Goal: Information Seeking & Learning: Find specific fact

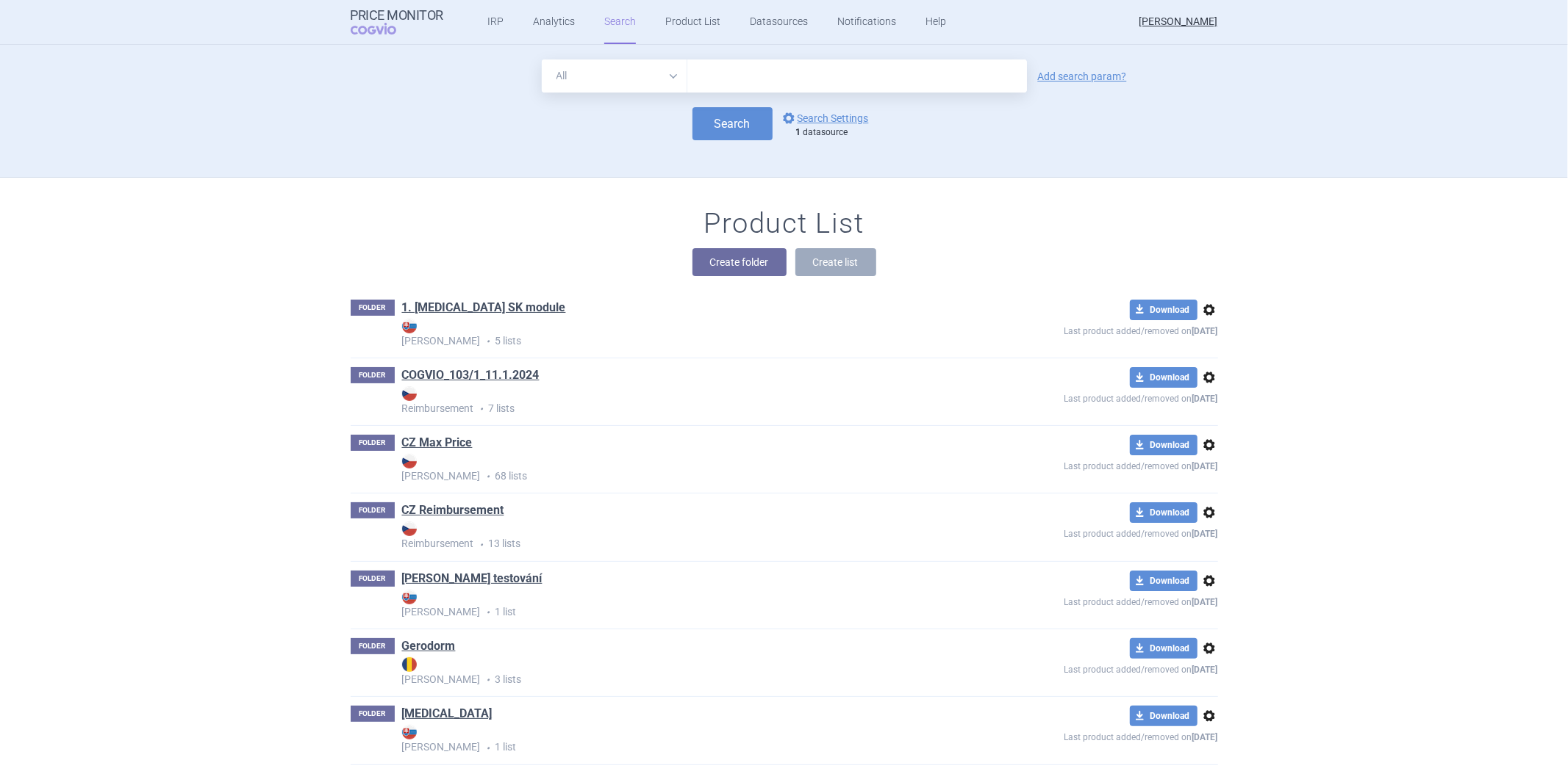
click at [920, 77] on input "text" at bounding box center [857, 76] width 340 height 33
paste input "regarding this data source"
type input "regarding this data source"
click at [753, 75] on input "regarding this data source" at bounding box center [857, 76] width 340 height 33
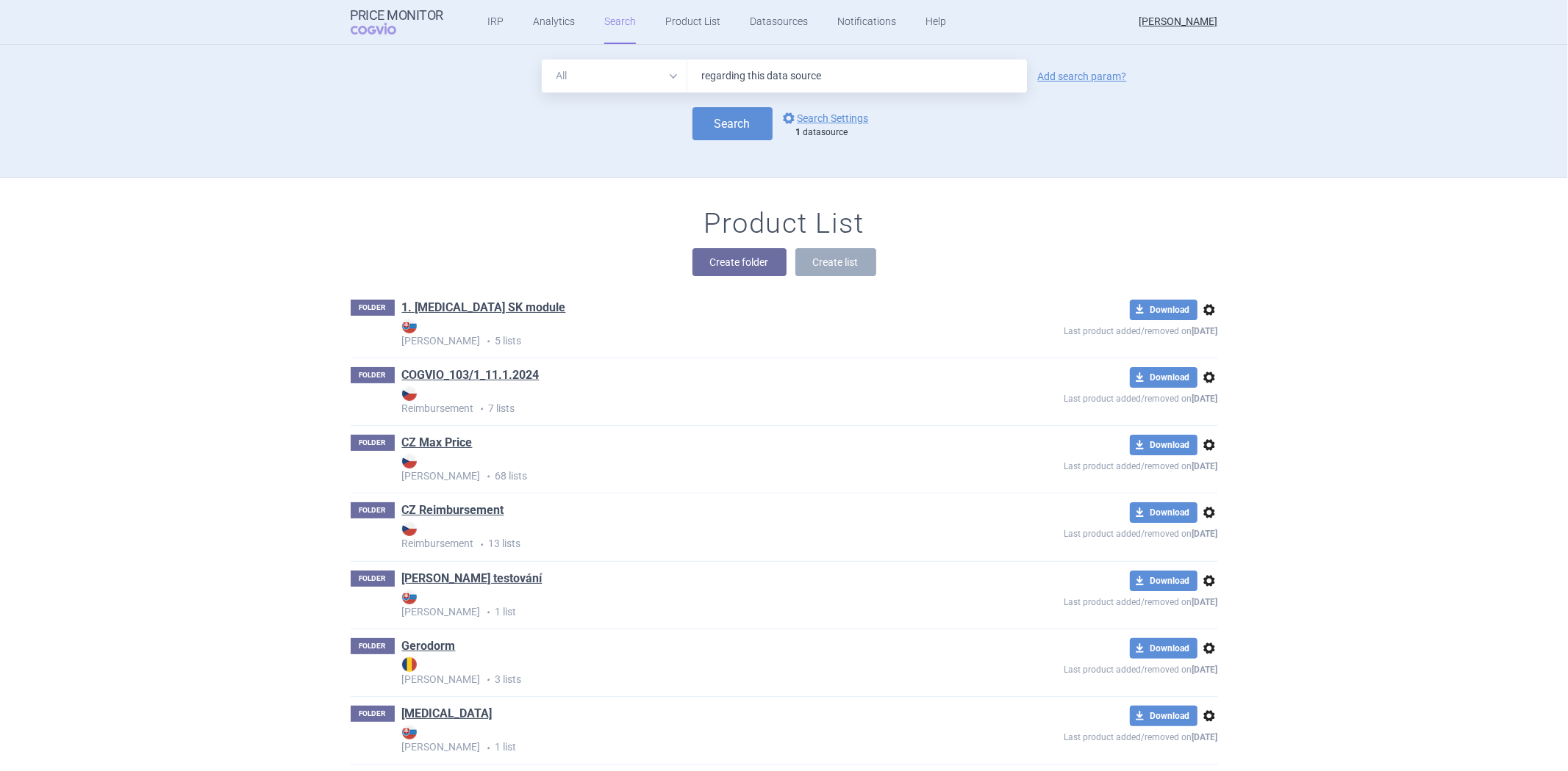
click at [753, 75] on input "regarding this data source" at bounding box center [857, 76] width 340 height 33
click at [811, 114] on link "options Search Settings" at bounding box center [824, 118] width 89 height 17
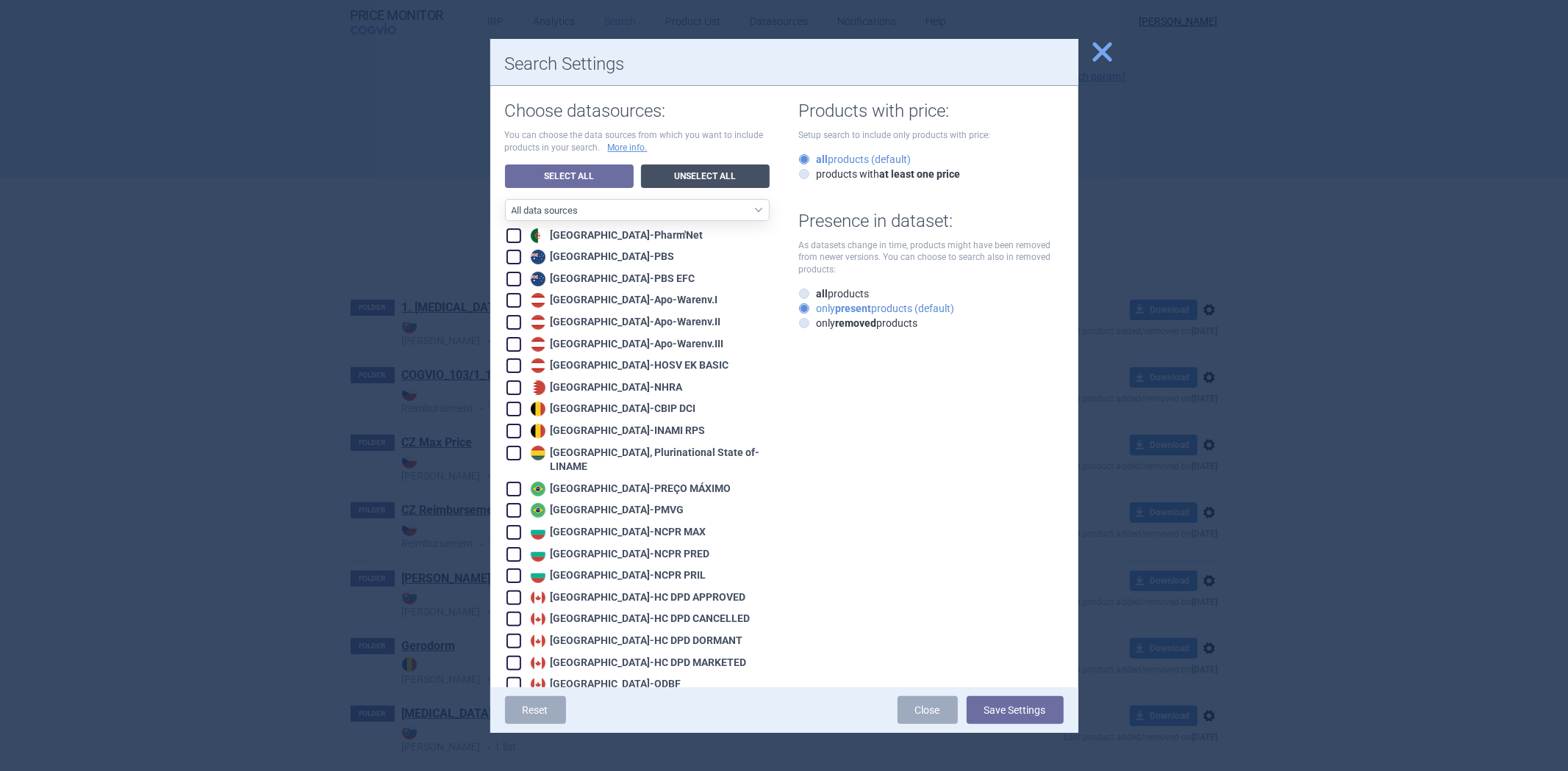
click at [696, 182] on link "Unselect All" at bounding box center [705, 176] width 129 height 23
checkbox input "false"
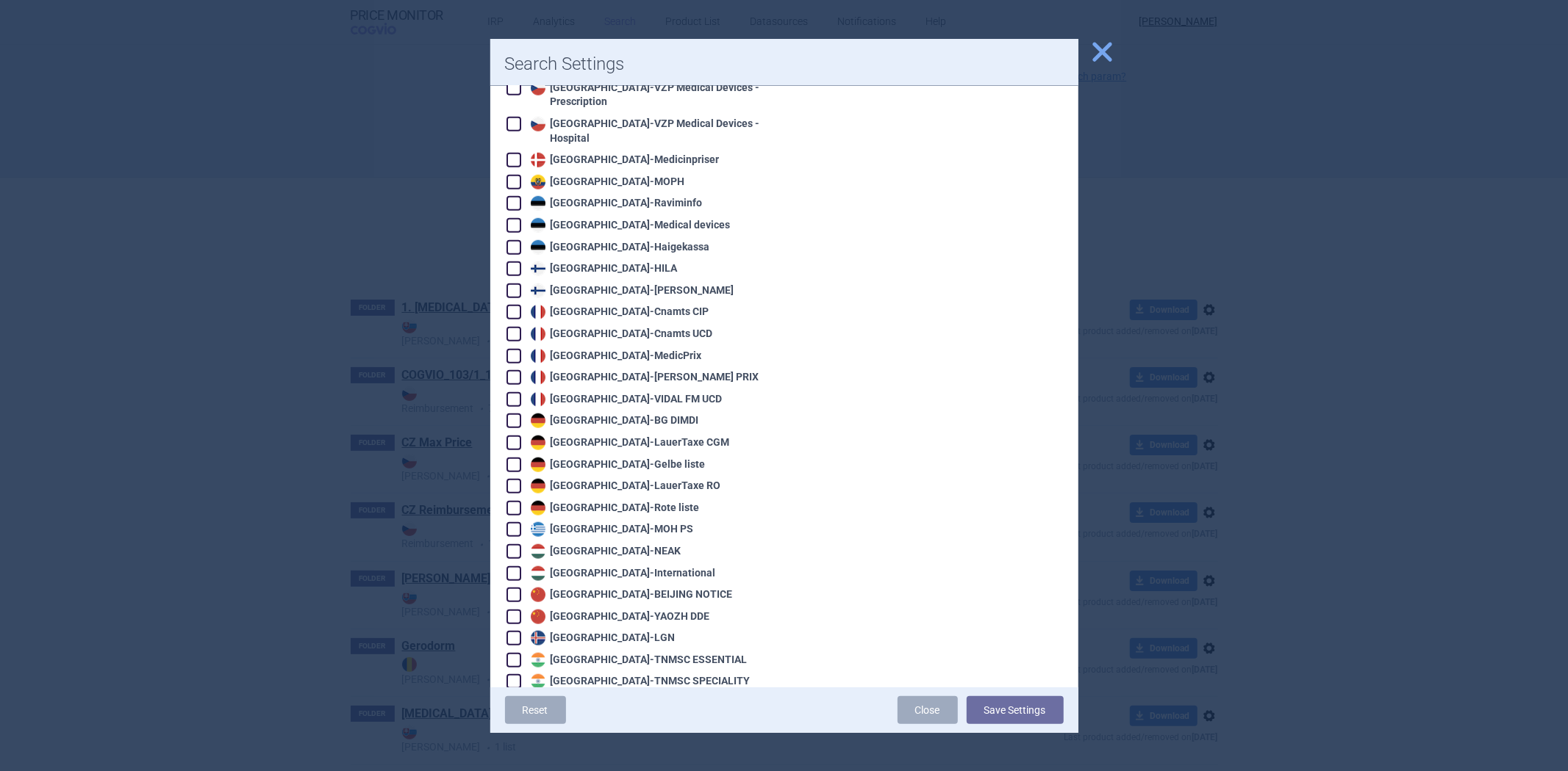
scroll to position [1061, 0]
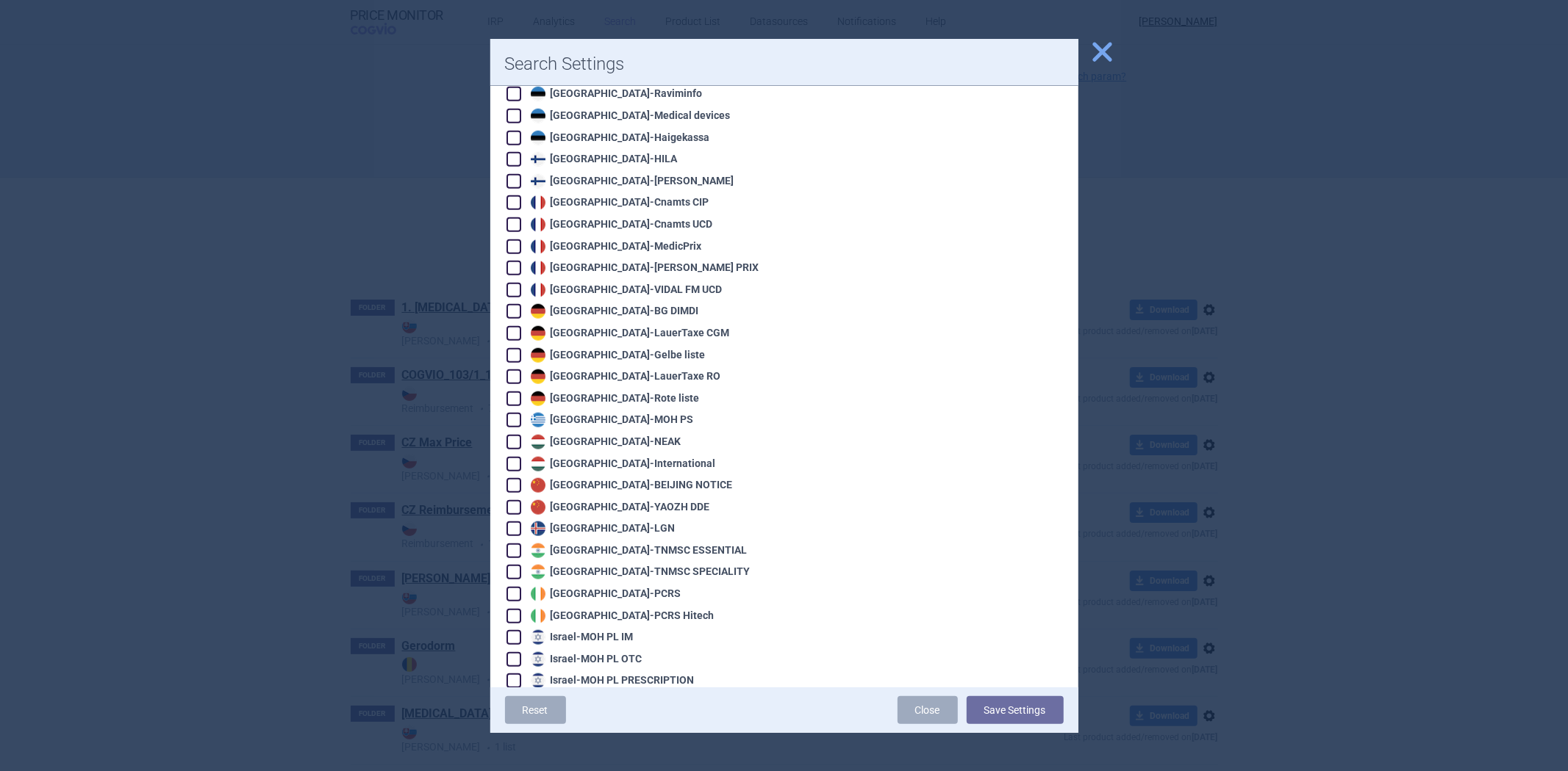
click at [592, 457] on div "Hungary - International" at bounding box center [621, 464] width 189 height 15
checkbox input "true"
click at [598, 435] on div "Hungary - NEAK" at bounding box center [604, 442] width 154 height 15
checkbox input "true"
click at [633, 457] on div "Hungary - International" at bounding box center [621, 464] width 189 height 15
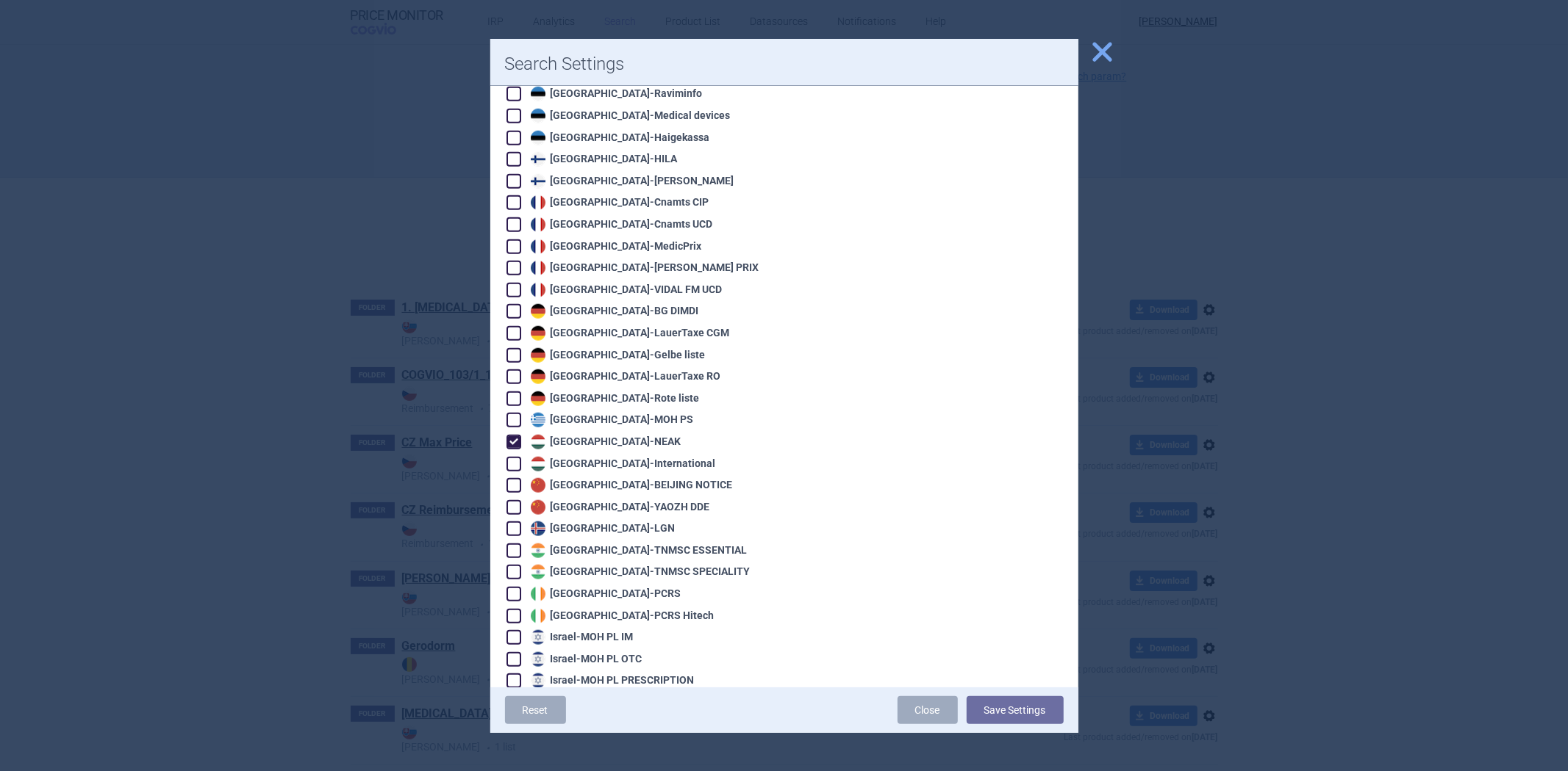
checkbox input "false"
click at [1020, 704] on button "Save Settings" at bounding box center [1015, 710] width 97 height 28
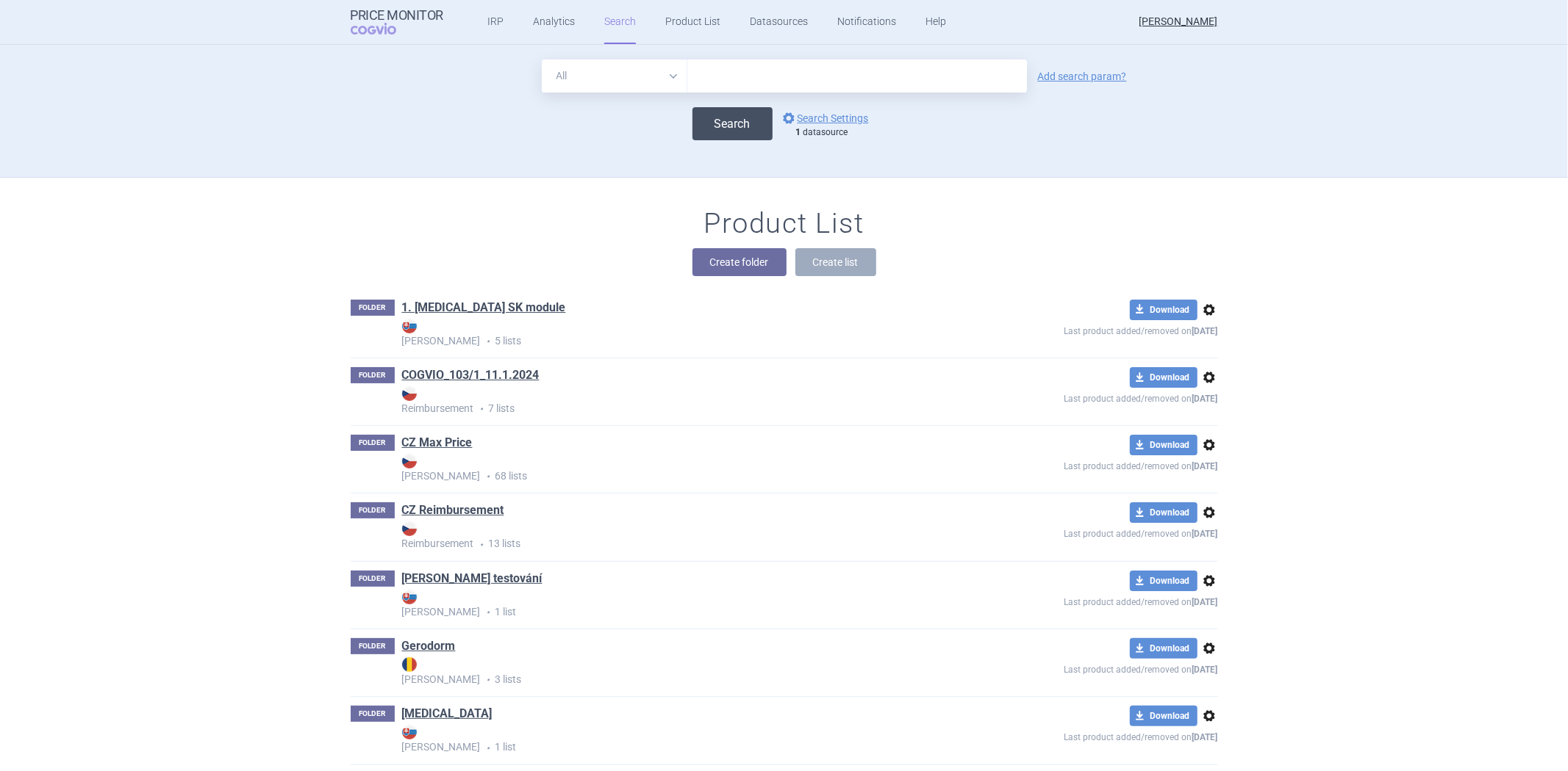
click at [746, 127] on button "Search" at bounding box center [732, 123] width 80 height 33
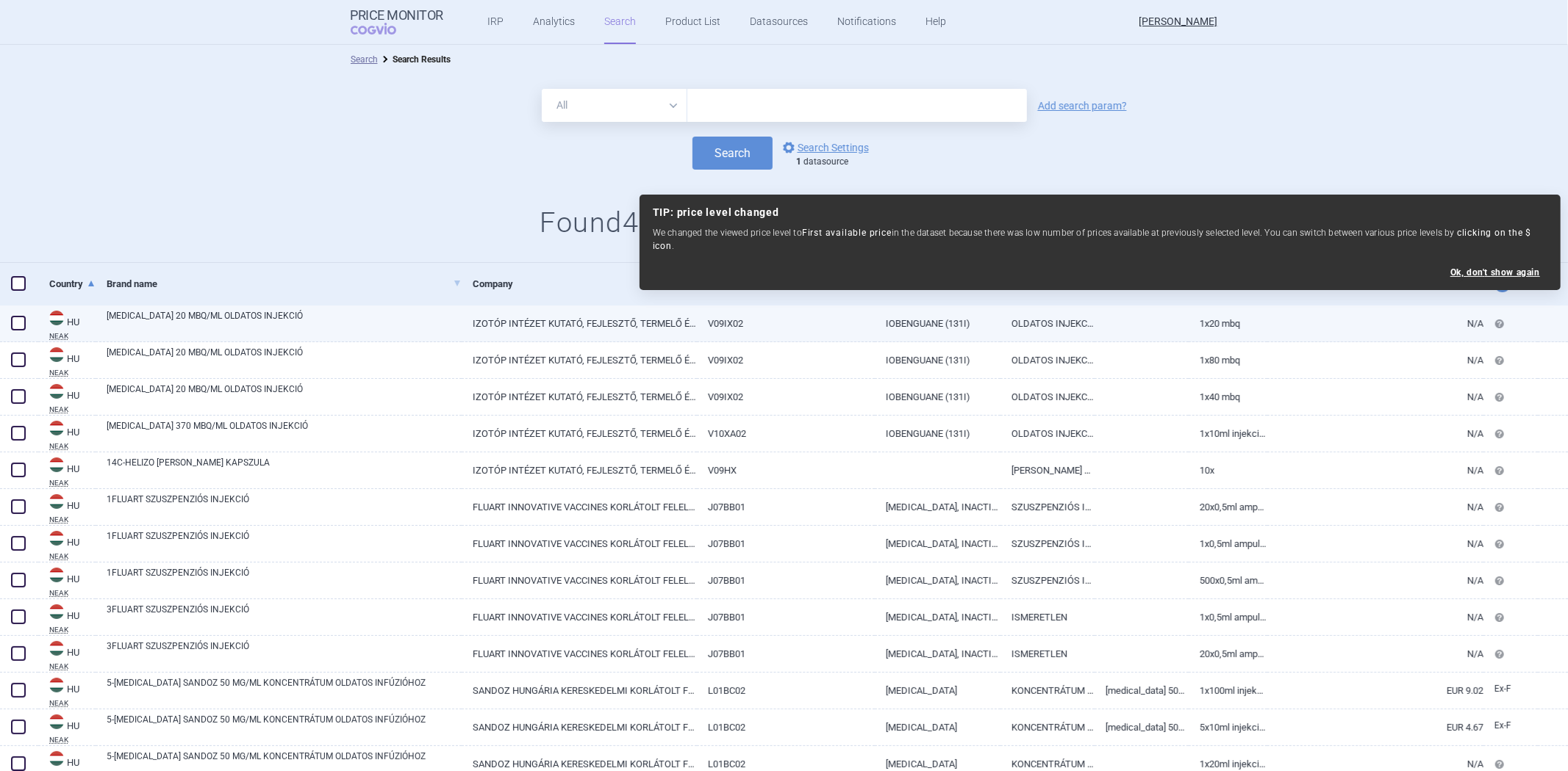
click at [324, 316] on link "[MEDICAL_DATA] 20 MBQ/ML OLDATOS INJEKCIÓ" at bounding box center [284, 323] width 355 height 27
select select "EUR"
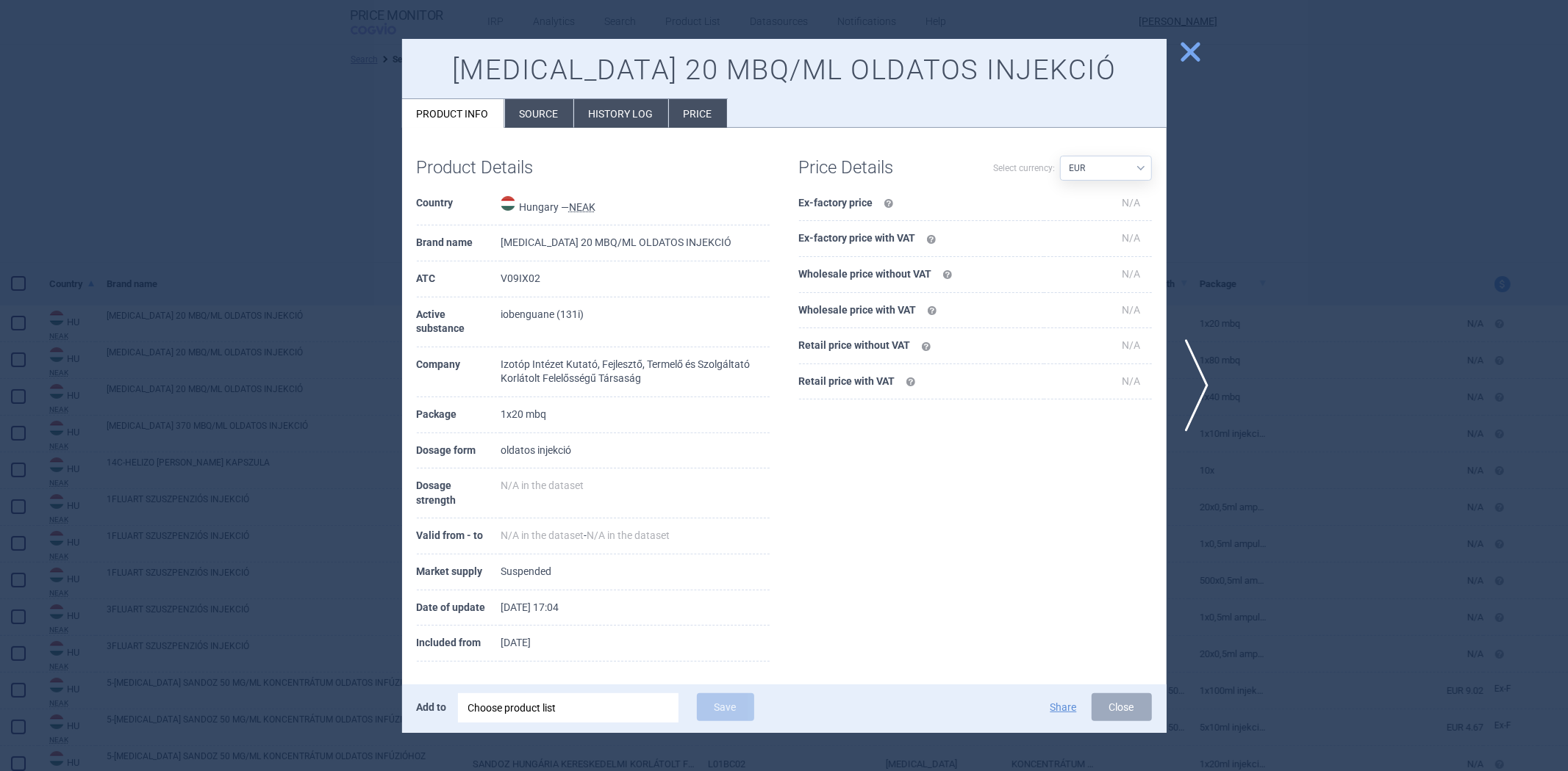
click at [522, 107] on li "Source" at bounding box center [538, 113] width 68 height 28
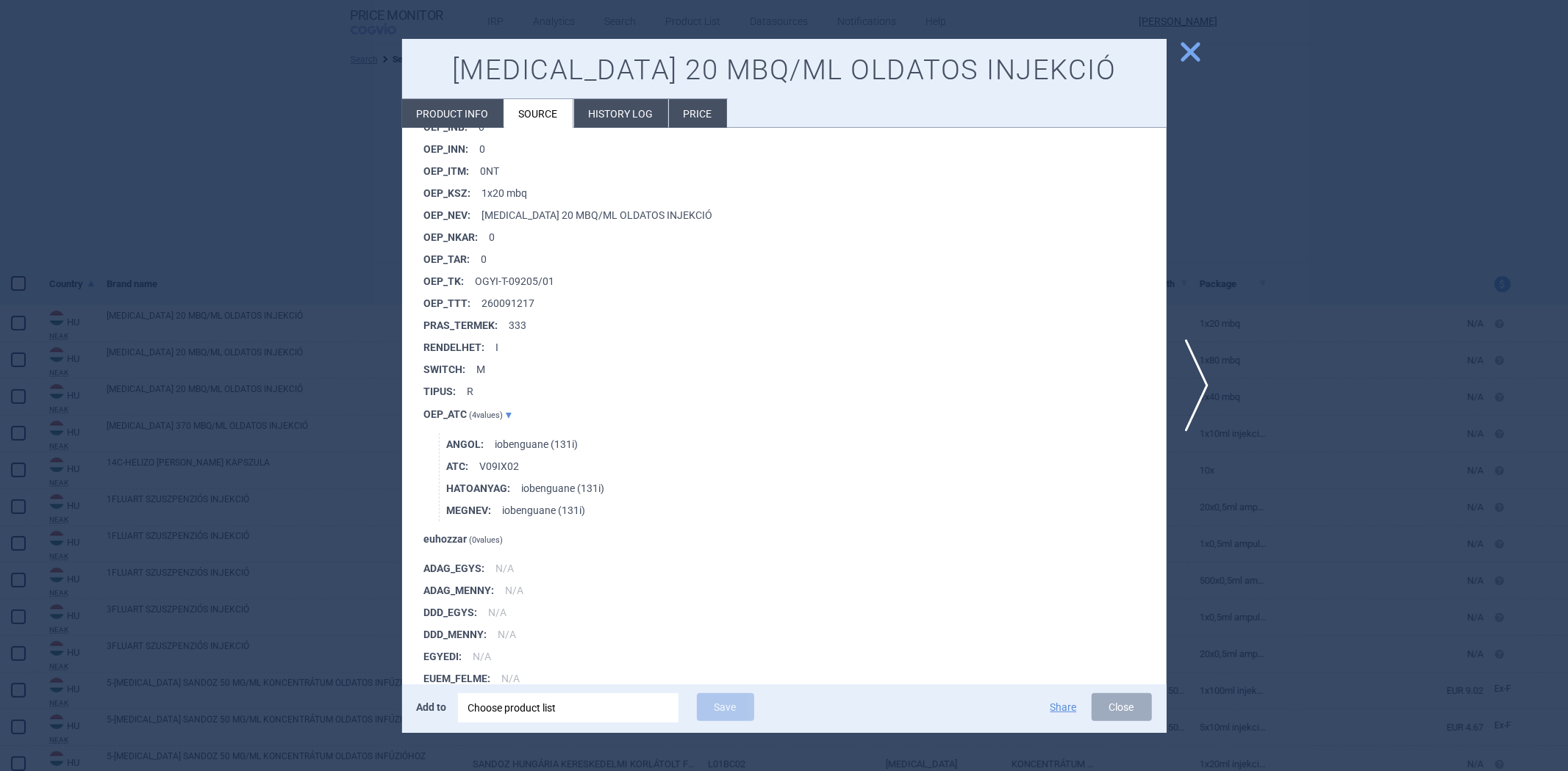
scroll to position [1143, 0]
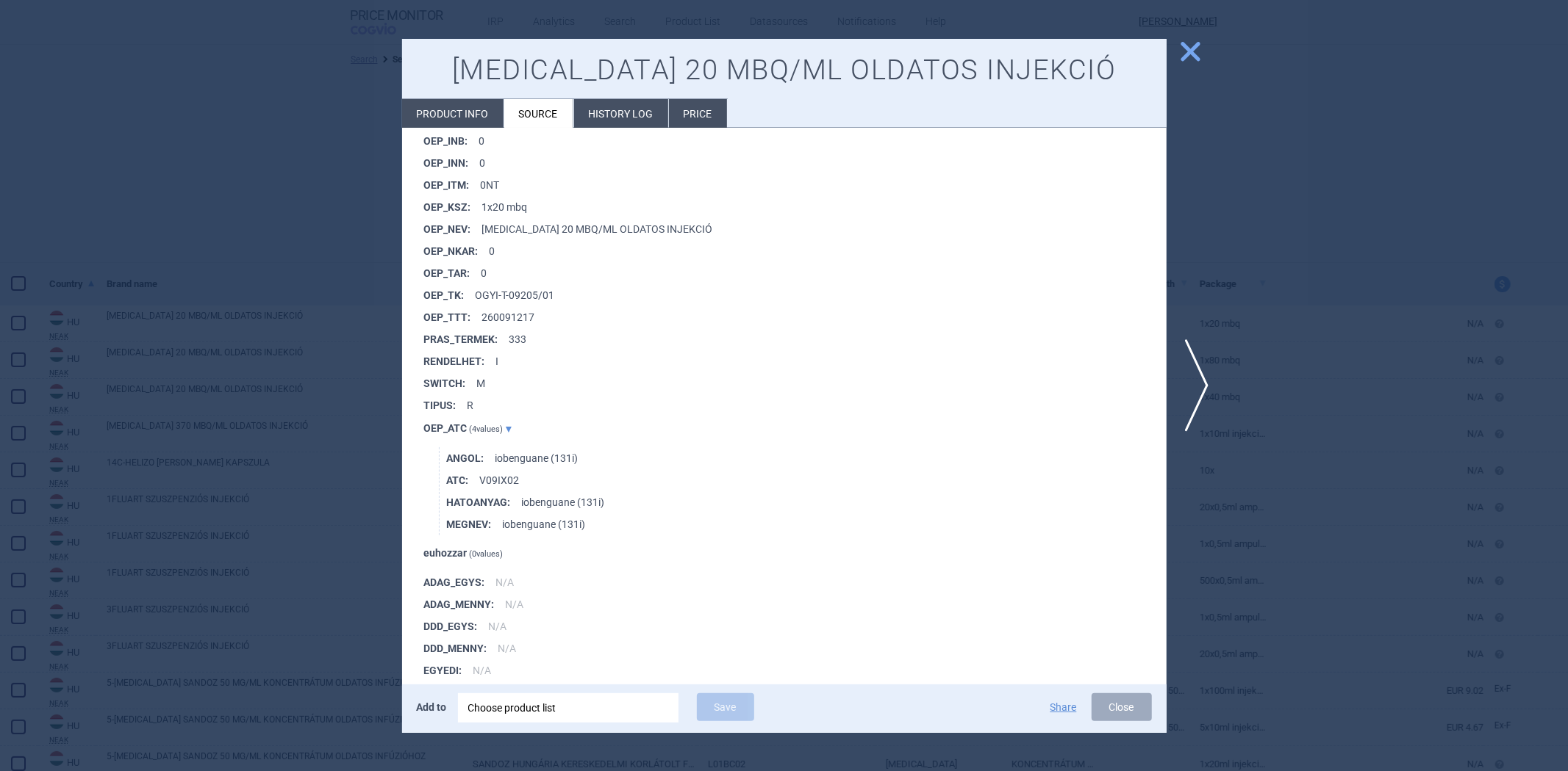
click at [1179, 41] on span "close" at bounding box center [1191, 52] width 26 height 26
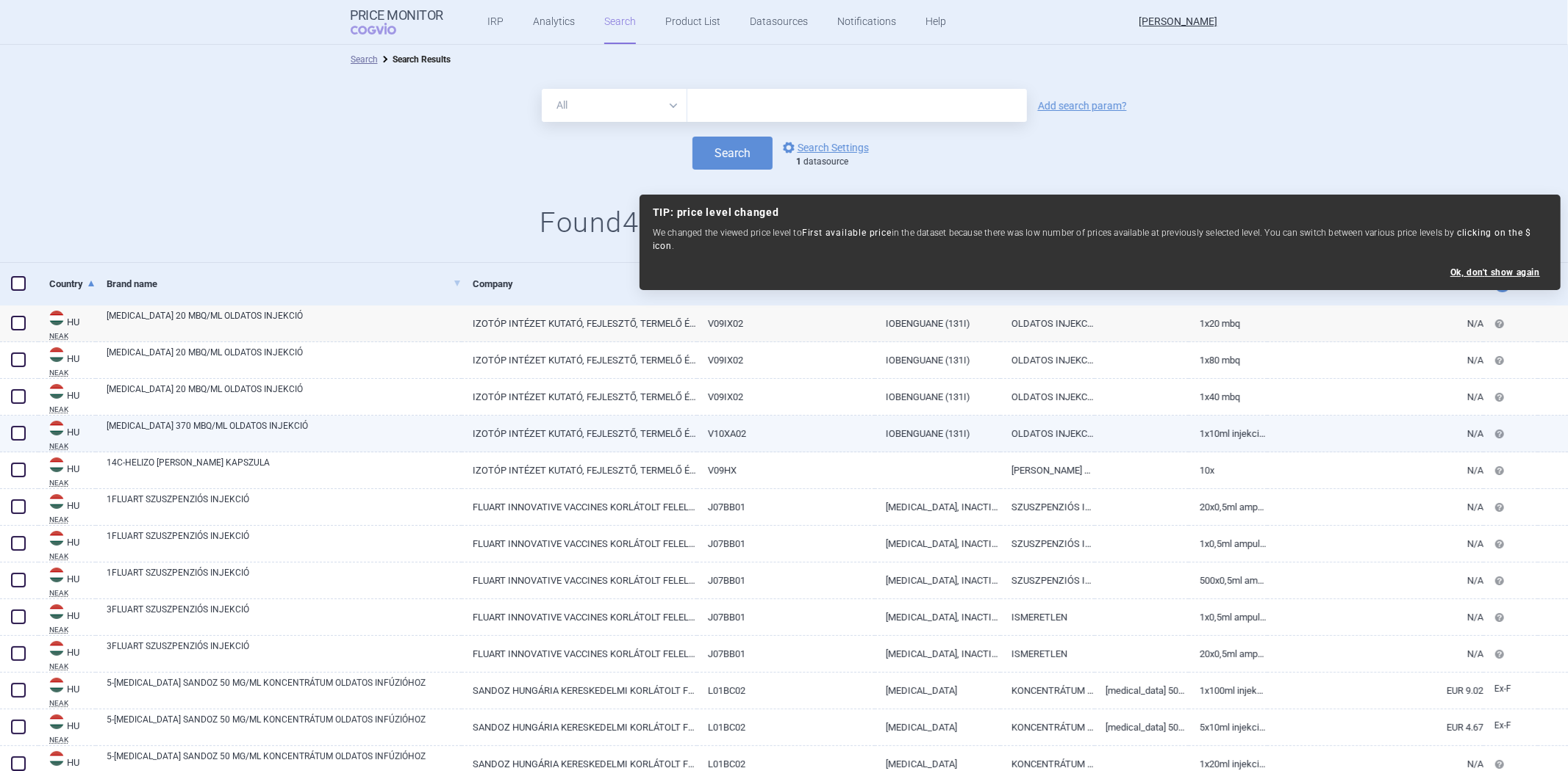
click at [399, 417] on div "[MEDICAL_DATA] 370 MBQ/ML OLDATOS INJEKCIÓ" at bounding box center [279, 434] width 366 height 37
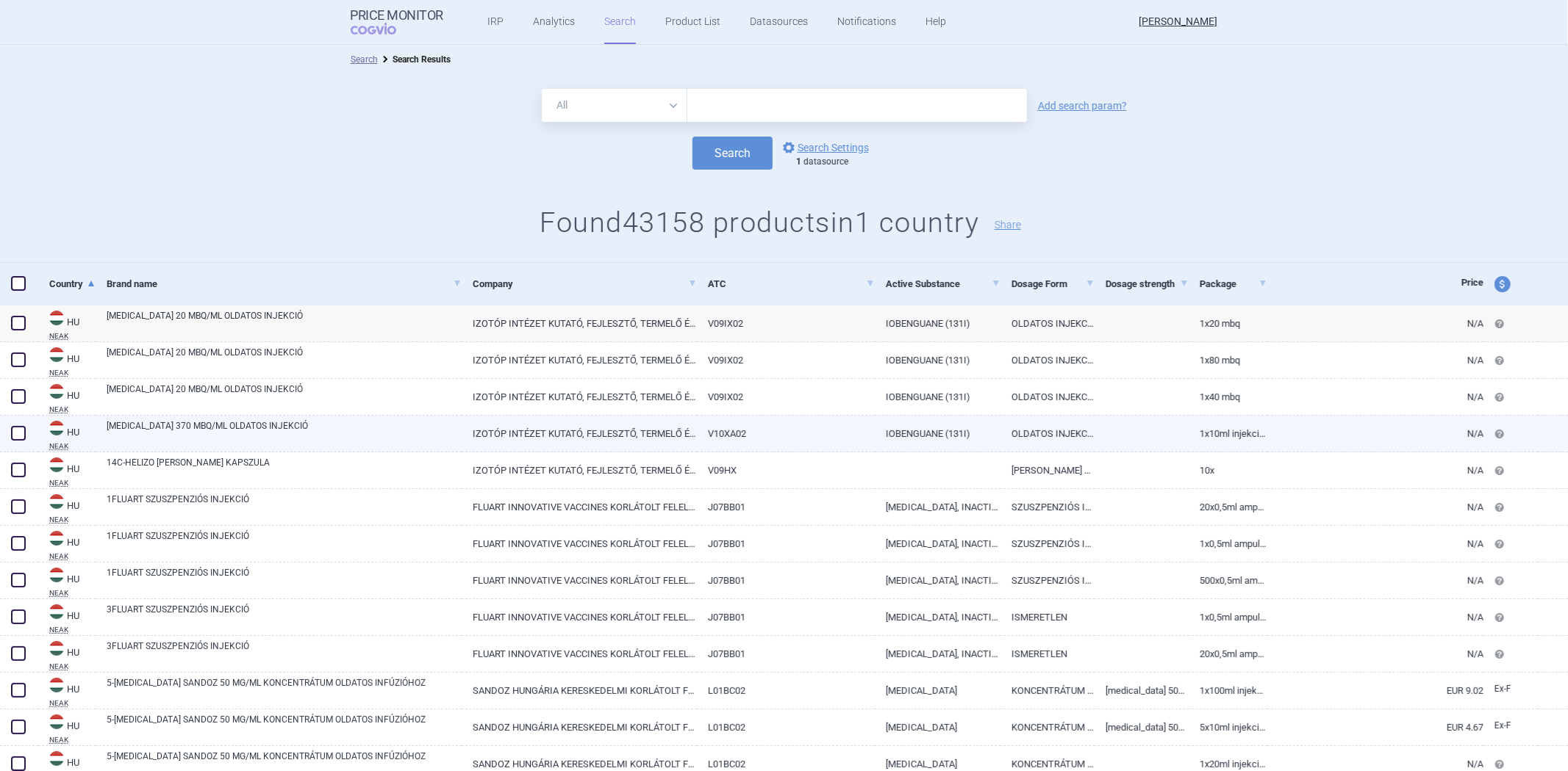
click at [394, 424] on link "[MEDICAL_DATA] 370 MBQ/ML OLDATOS INJEKCIÓ" at bounding box center [284, 432] width 355 height 27
select select "EUR"
